Goal: Information Seeking & Learning: Learn about a topic

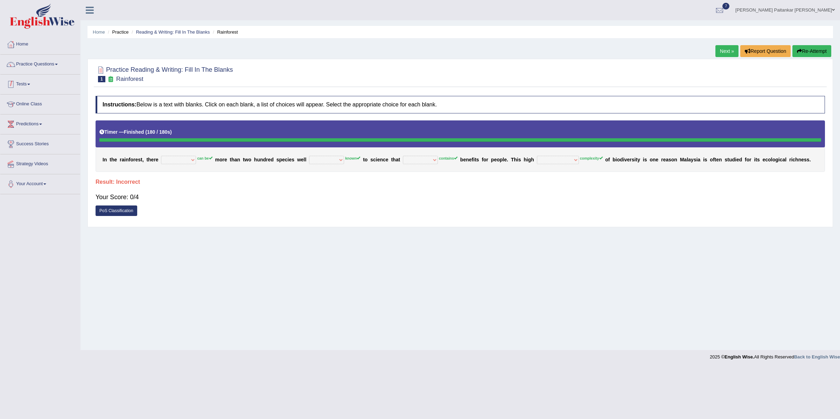
click at [39, 57] on link "Practice Questions" at bounding box center [40, 63] width 80 height 17
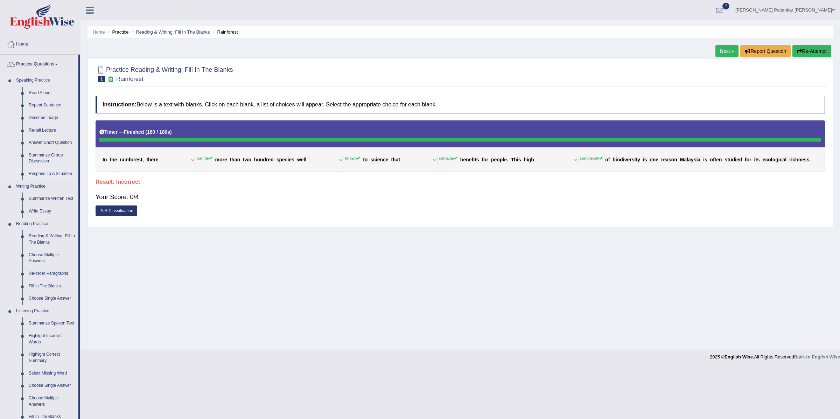
click at [43, 175] on link "Respond To A Situation" at bounding box center [52, 174] width 53 height 13
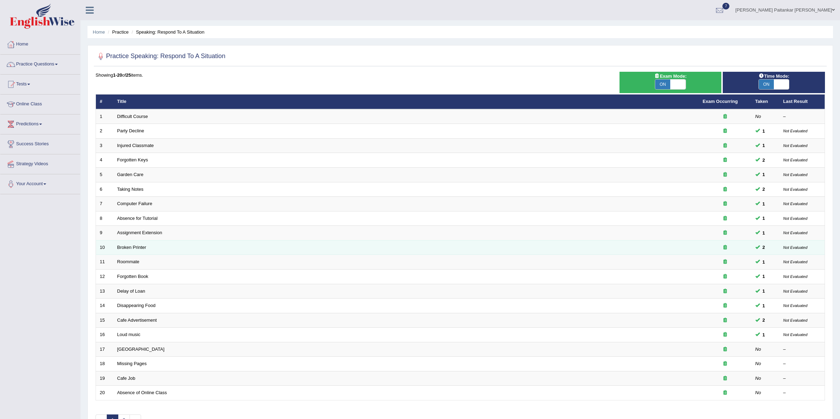
scroll to position [46, 0]
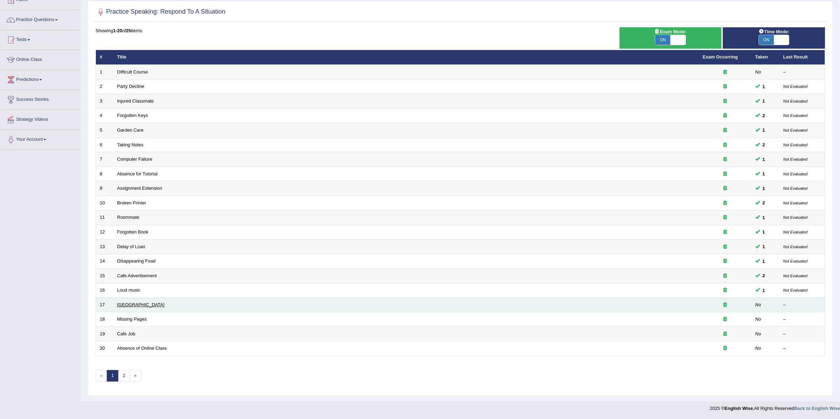
click at [132, 302] on link "[GEOGRAPHIC_DATA]" at bounding box center [140, 304] width 47 height 5
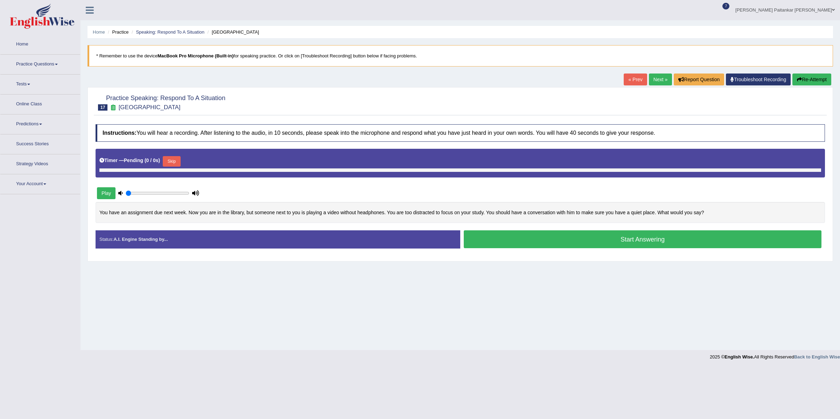
type input "1"
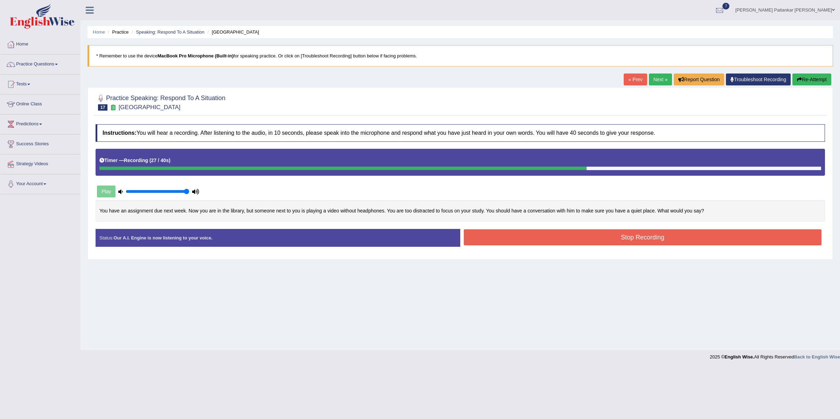
click at [540, 239] on button "Stop Recording" at bounding box center [643, 237] width 358 height 16
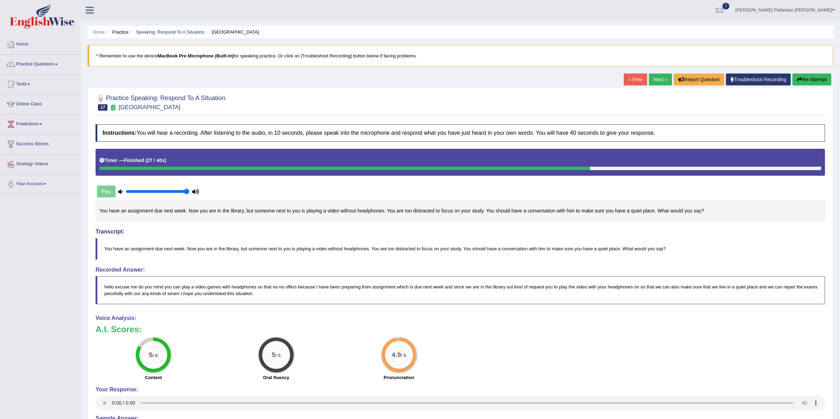
click at [651, 80] on link "Next »" at bounding box center [660, 79] width 23 height 12
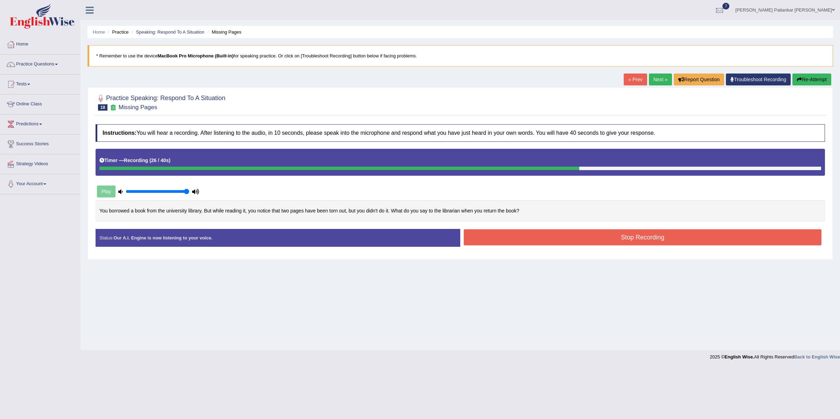
click at [286, 184] on div "Play" at bounding box center [276, 191] width 368 height 17
click at [559, 213] on div "You borrowed a book from the university library. But while reading it, you noti…" at bounding box center [460, 210] width 729 height 21
click at [129, 33] on ul "Home Practice Speaking: Respond To A Situation Missing Pages" at bounding box center [459, 32] width 745 height 12
click at [47, 64] on link "Practice Questions" at bounding box center [40, 63] width 80 height 17
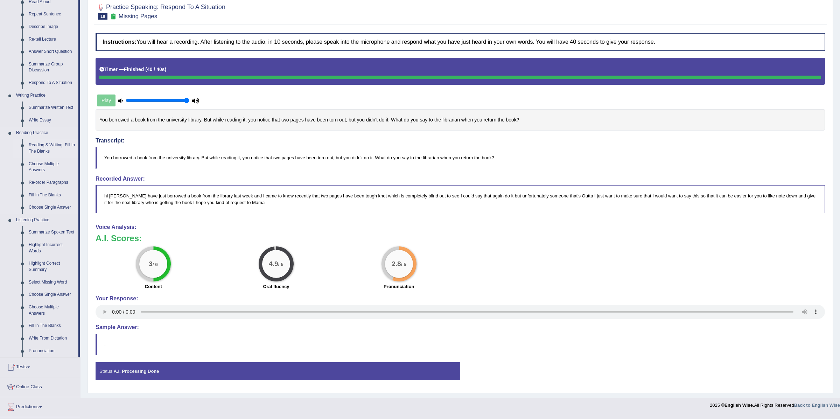
scroll to position [91, 0]
